Goal: Transaction & Acquisition: Purchase product/service

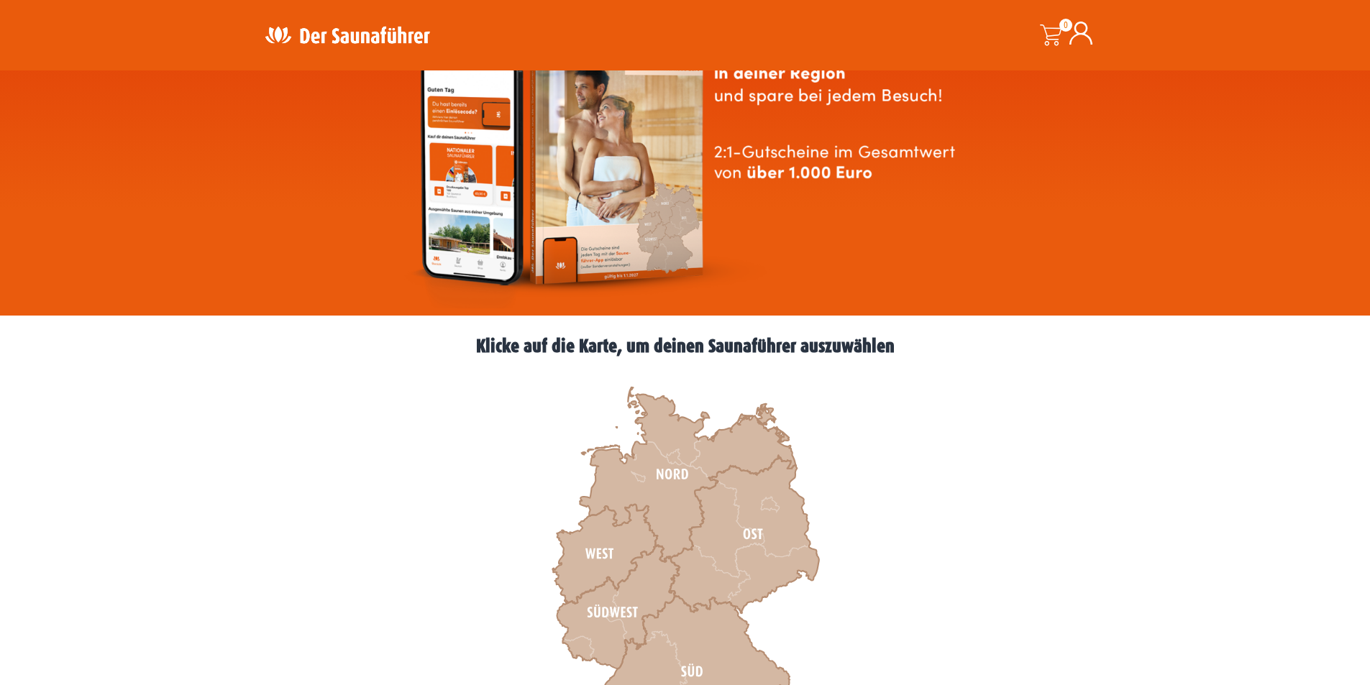
scroll to position [288, 0]
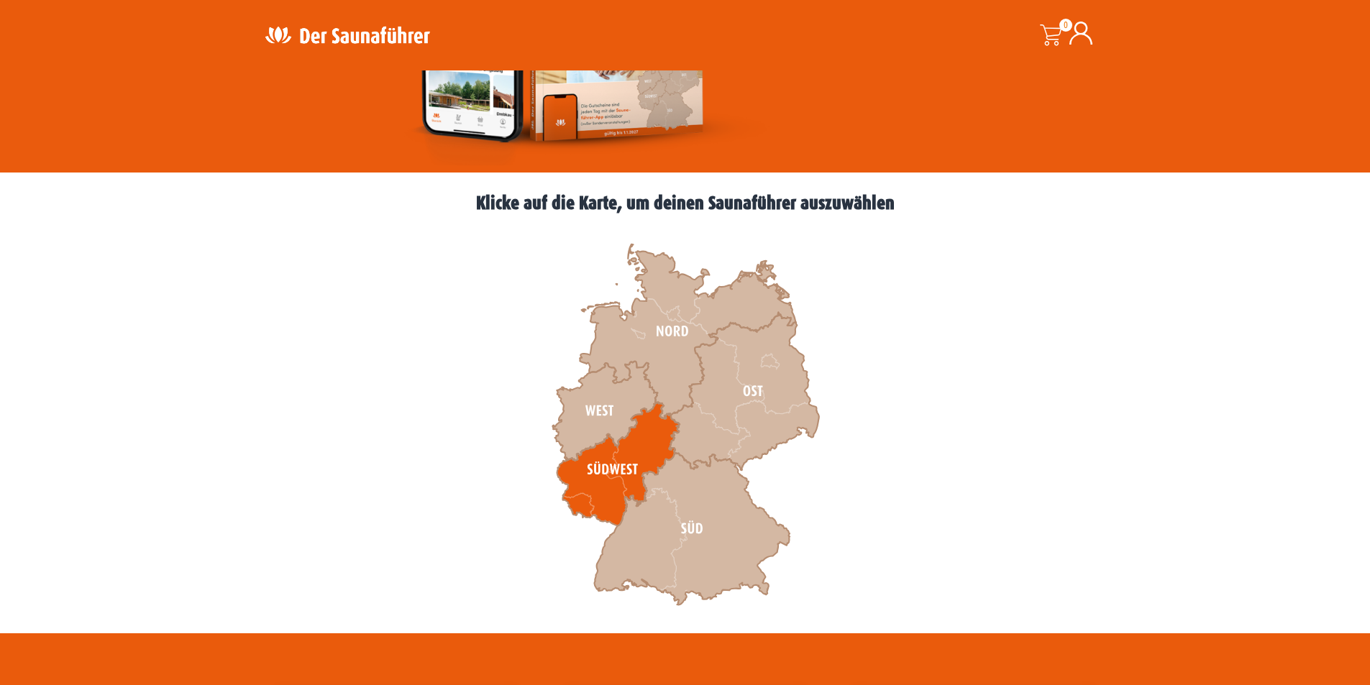
click at [631, 477] on icon at bounding box center [617, 465] width 122 height 124
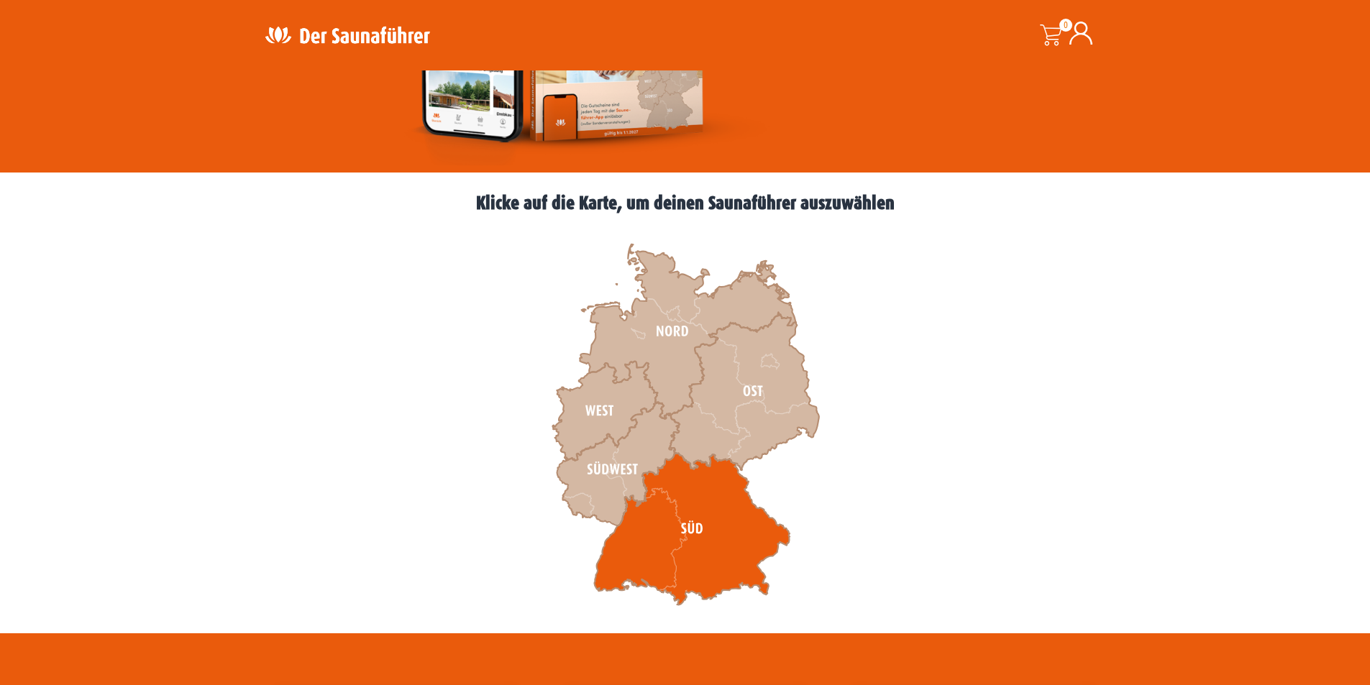
click at [674, 521] on icon at bounding box center [692, 529] width 196 height 152
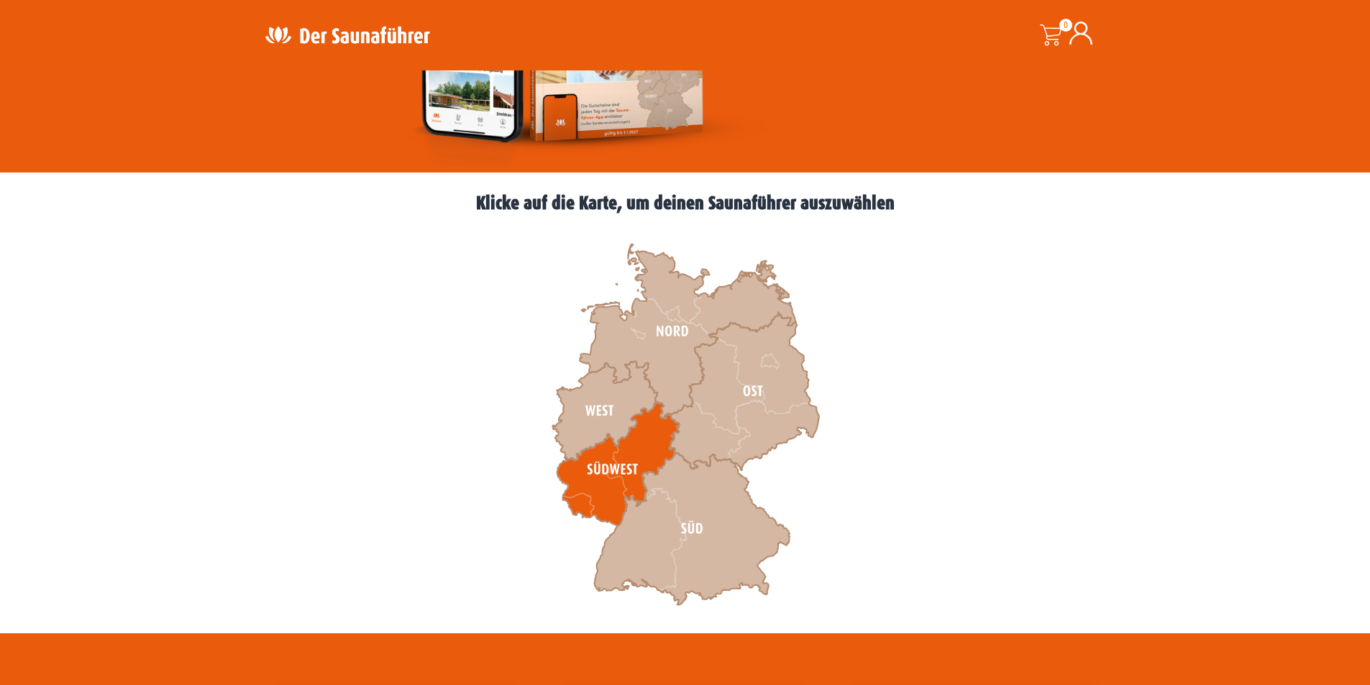
click at [621, 464] on icon at bounding box center [617, 465] width 122 height 124
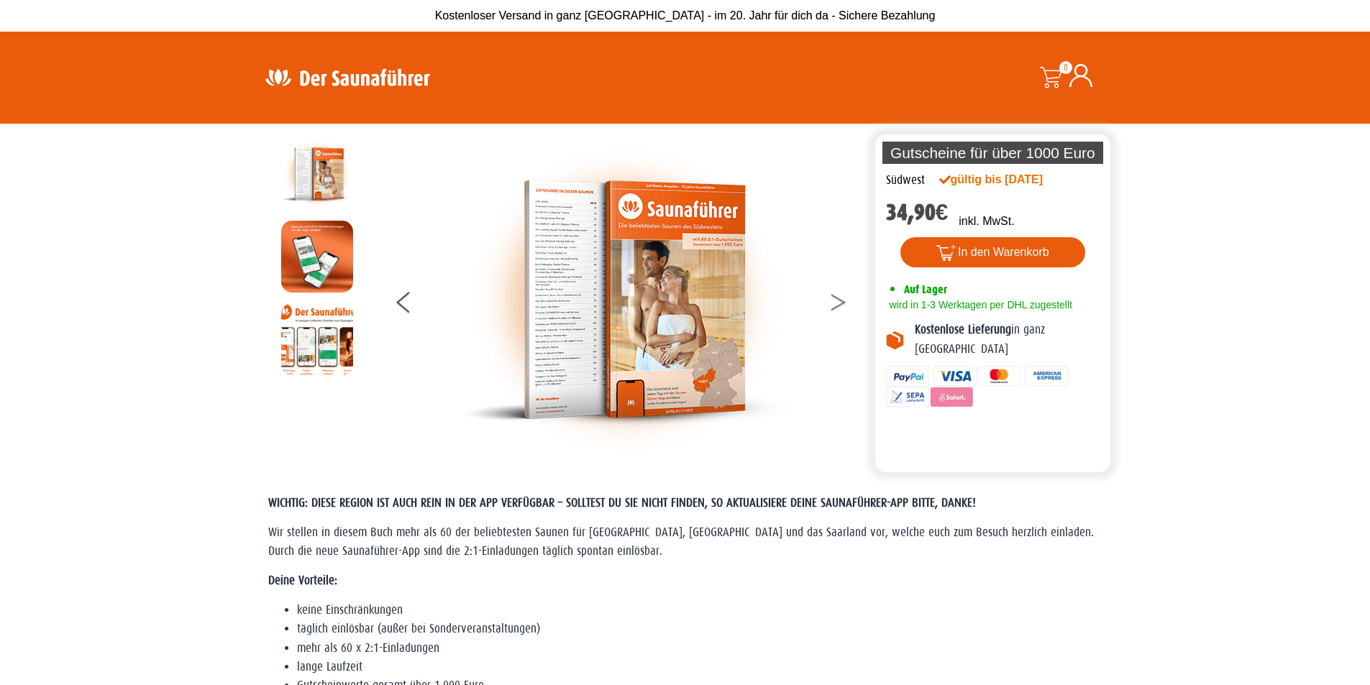
click at [840, 303] on button at bounding box center [847, 305] width 36 height 36
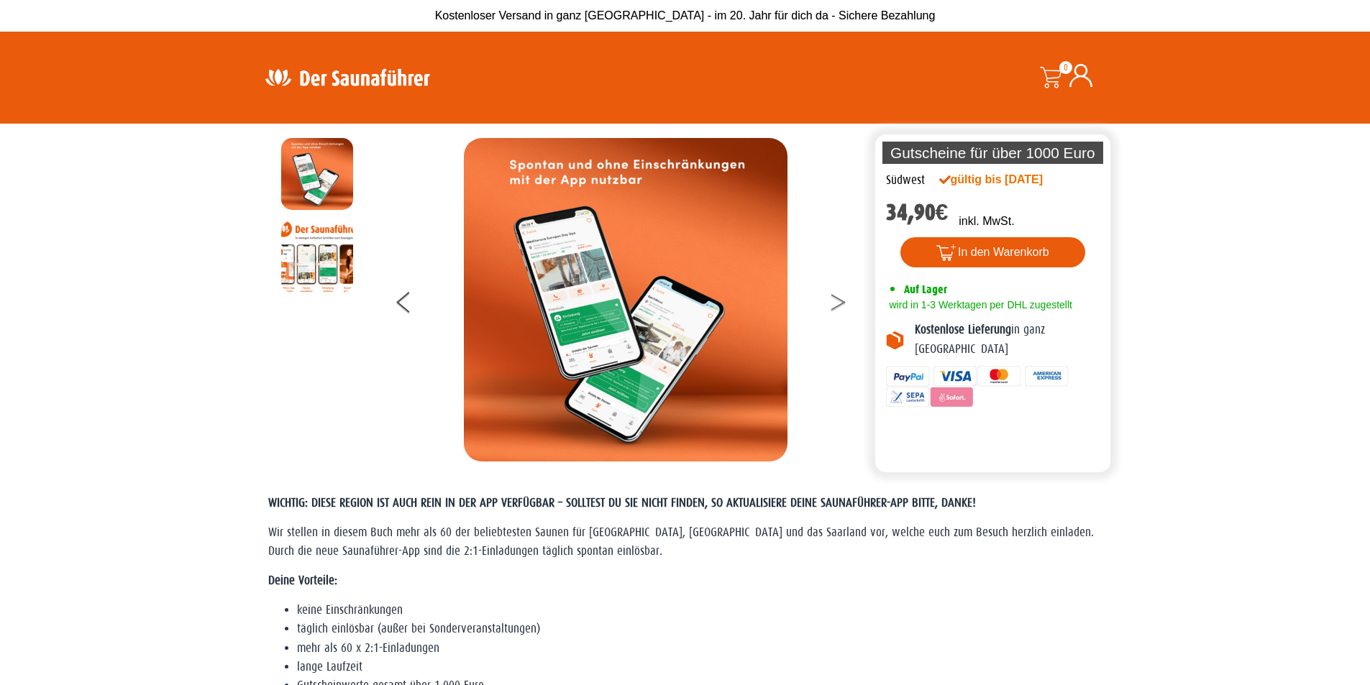
click at [840, 303] on icon at bounding box center [838, 305] width 14 height 9
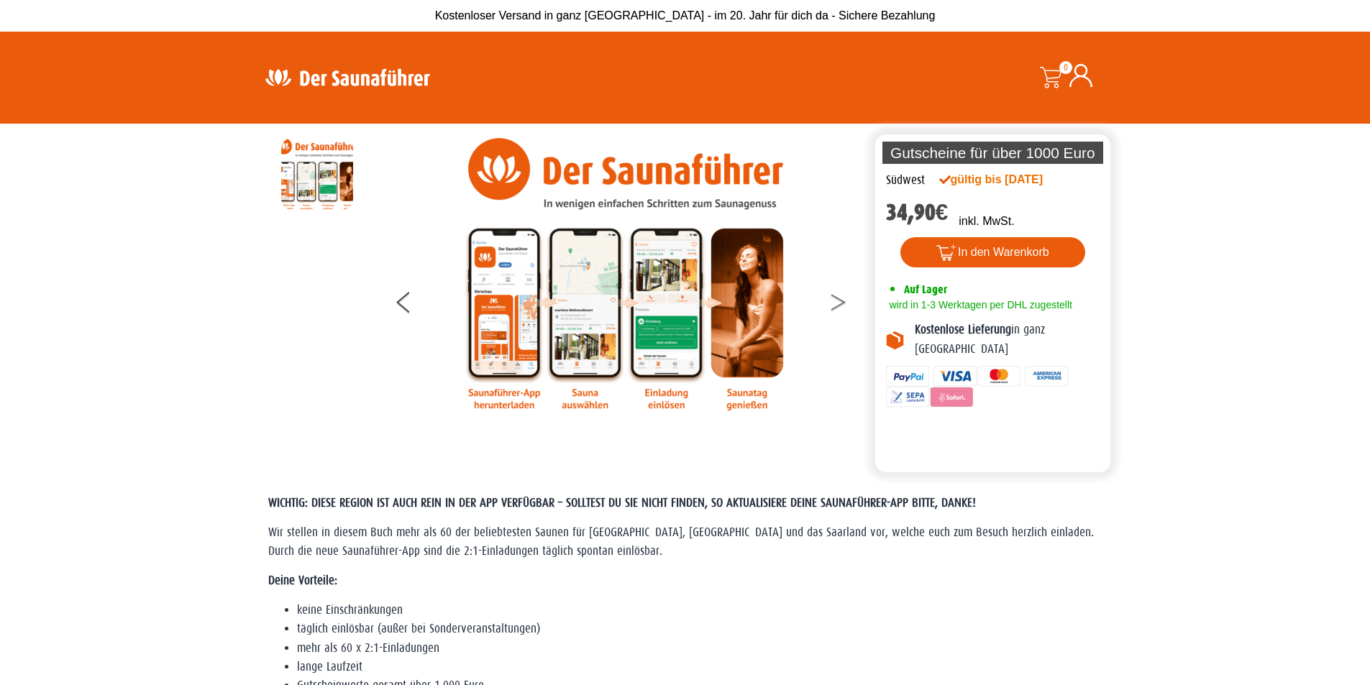
click at [839, 297] on button at bounding box center [847, 305] width 36 height 36
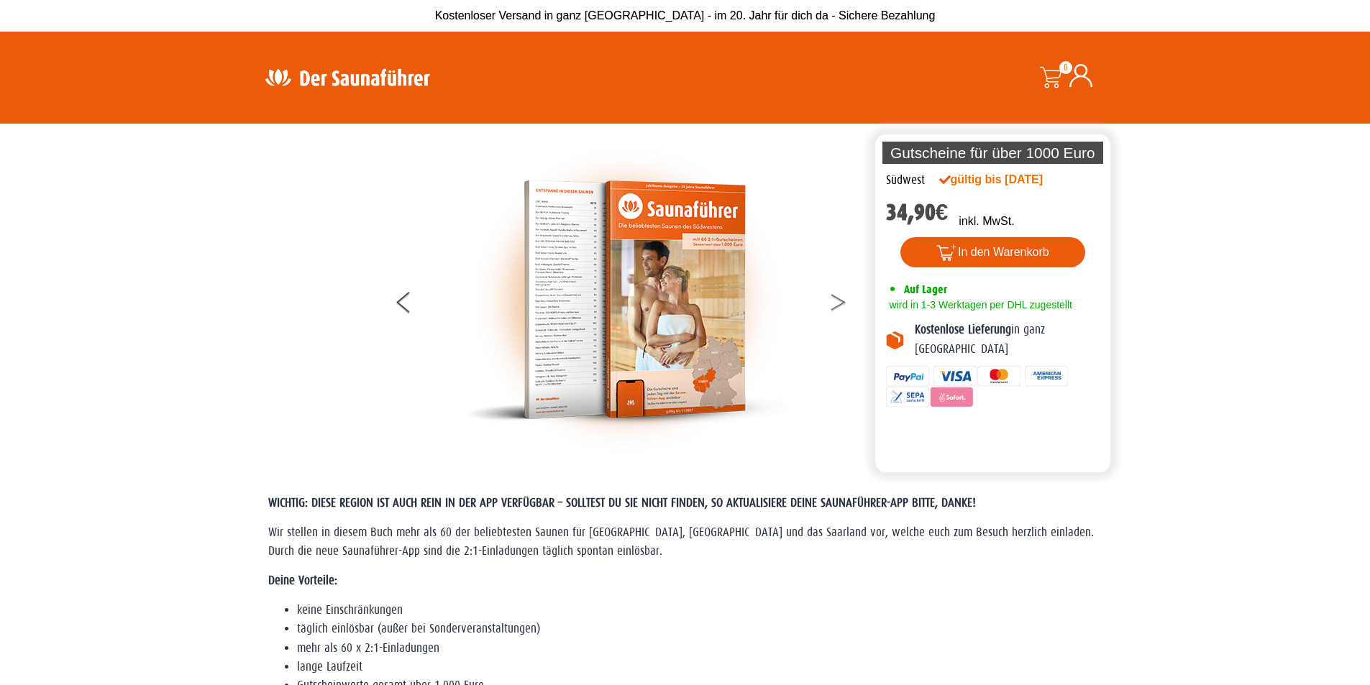
click at [839, 297] on button at bounding box center [847, 305] width 36 height 36
